Goal: Task Accomplishment & Management: Complete application form

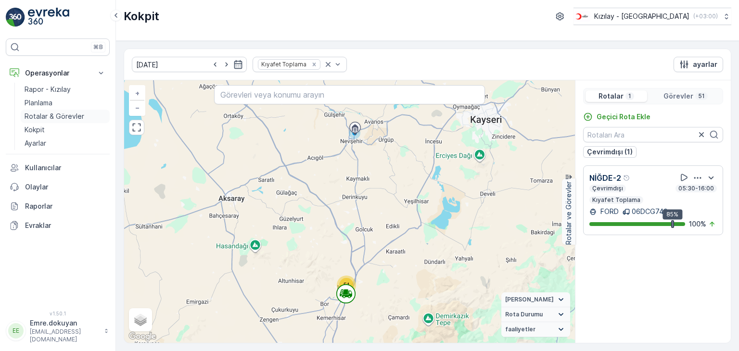
click at [52, 114] on p "Rotalar & Görevler" at bounding box center [55, 117] width 60 height 10
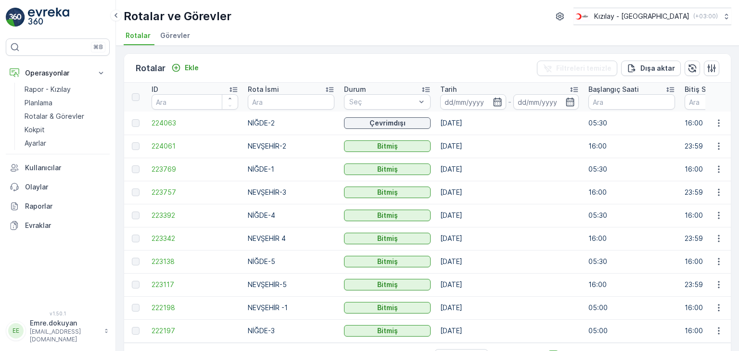
scroll to position [31, 0]
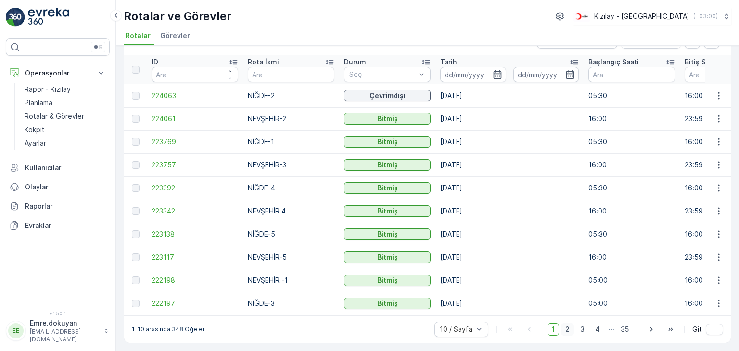
click at [567, 330] on span "2" at bounding box center [567, 330] width 13 height 13
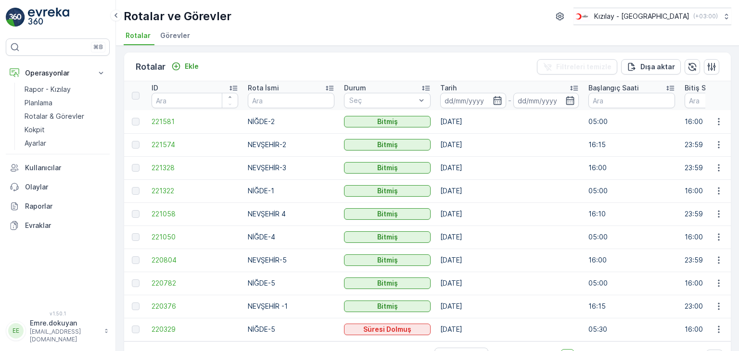
scroll to position [31, 0]
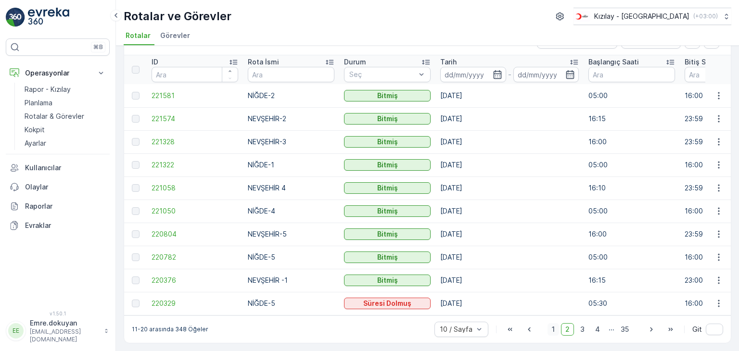
click at [555, 330] on span "1" at bounding box center [554, 330] width 12 height 13
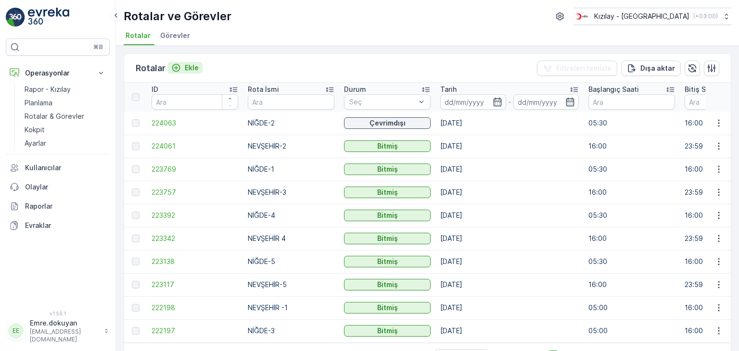
click at [189, 66] on p "Ekle" at bounding box center [192, 68] width 14 height 10
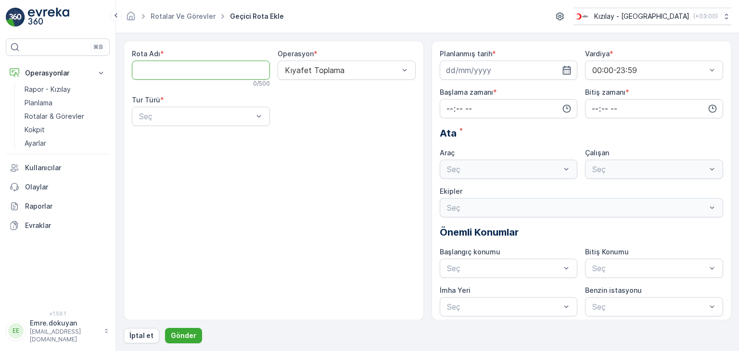
click at [181, 69] on Adı "Rota Adı" at bounding box center [201, 70] width 138 height 19
type Adı "N"
type Adı "NİĞDE-3"
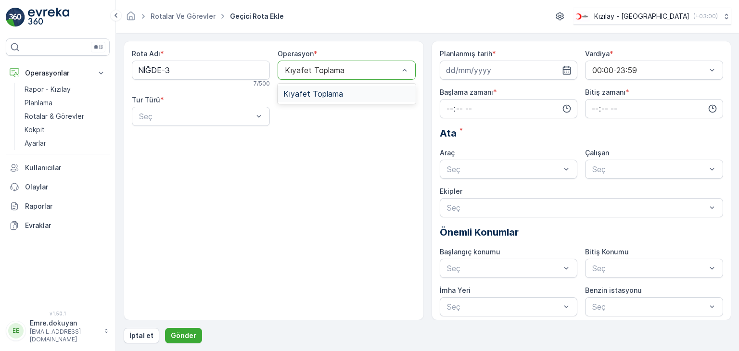
click at [335, 88] on div "Kıyafet Toplama" at bounding box center [347, 94] width 138 height 16
click at [199, 145] on div "Statik" at bounding box center [201, 140] width 138 height 16
click at [337, 123] on div "Seç" at bounding box center [347, 116] width 138 height 19
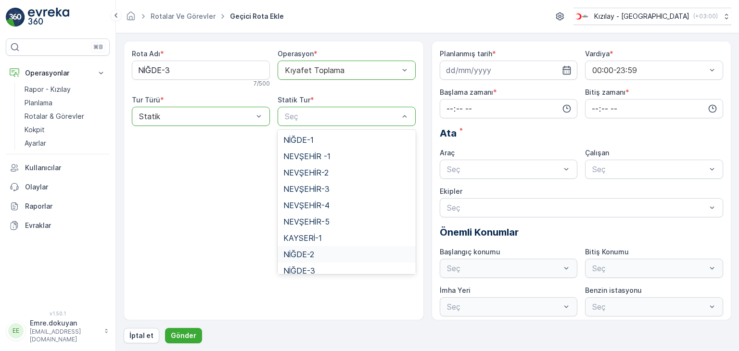
scroll to position [39, 0]
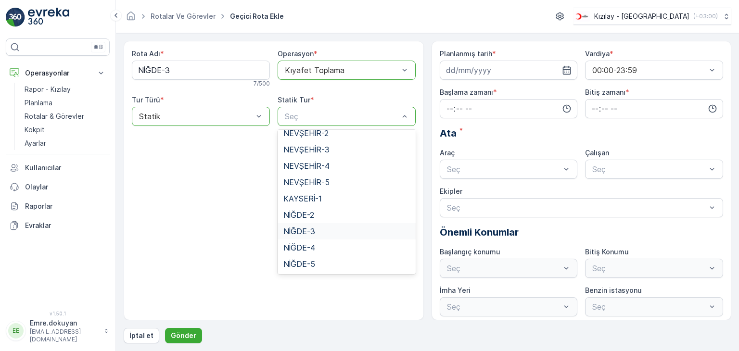
click at [312, 232] on span "NİĞDE-3" at bounding box center [300, 231] width 32 height 9
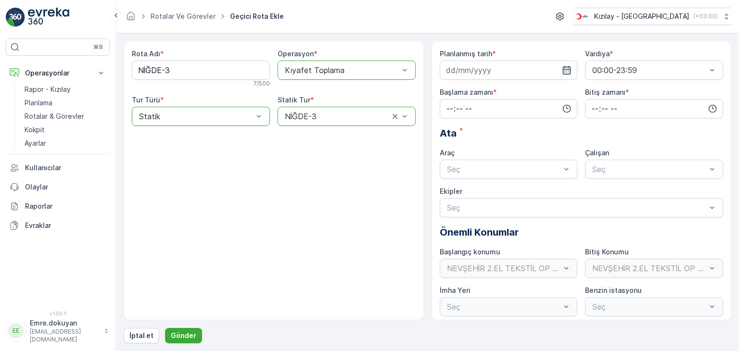
click at [568, 70] on icon "button" at bounding box center [567, 70] width 10 height 10
click at [471, 169] on div "16" at bounding box center [473, 169] width 15 height 15
type input "[DATE]"
click at [446, 105] on input "time" at bounding box center [509, 108] width 138 height 19
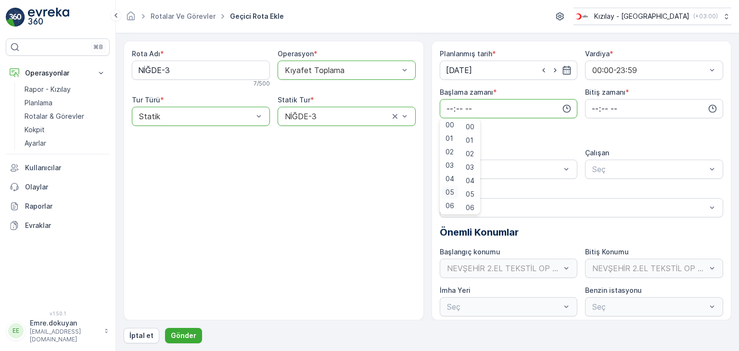
click at [450, 191] on span "05" at bounding box center [450, 193] width 9 height 10
click at [474, 147] on span "30" at bounding box center [470, 147] width 8 height 10
type input "05:30"
click at [592, 106] on input "time" at bounding box center [654, 108] width 138 height 19
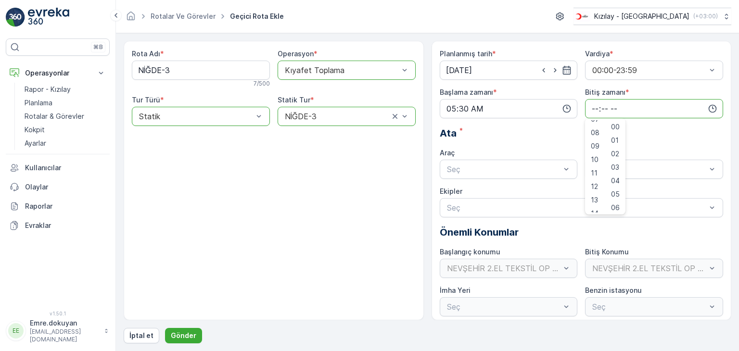
scroll to position [144, 0]
click at [596, 195] on span "16" at bounding box center [595, 199] width 8 height 10
type input "16:00"
click at [619, 126] on span "00" at bounding box center [615, 127] width 9 height 10
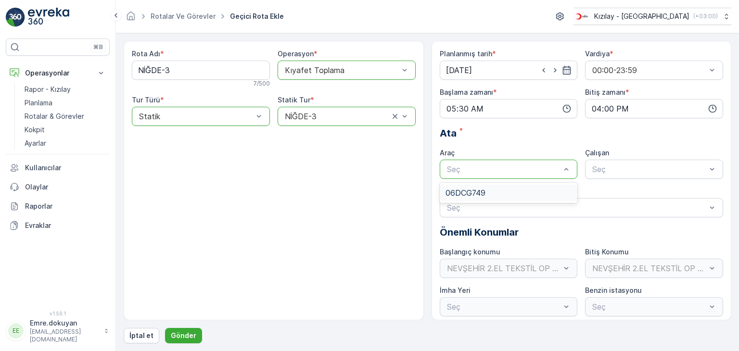
click at [497, 189] on div "06DCG749" at bounding box center [509, 193] width 127 height 9
click at [609, 193] on span "FORD" at bounding box center [602, 193] width 22 height 9
click at [182, 337] on p "Gönder" at bounding box center [184, 336] width 26 height 10
